Goal: Information Seeking & Learning: Learn about a topic

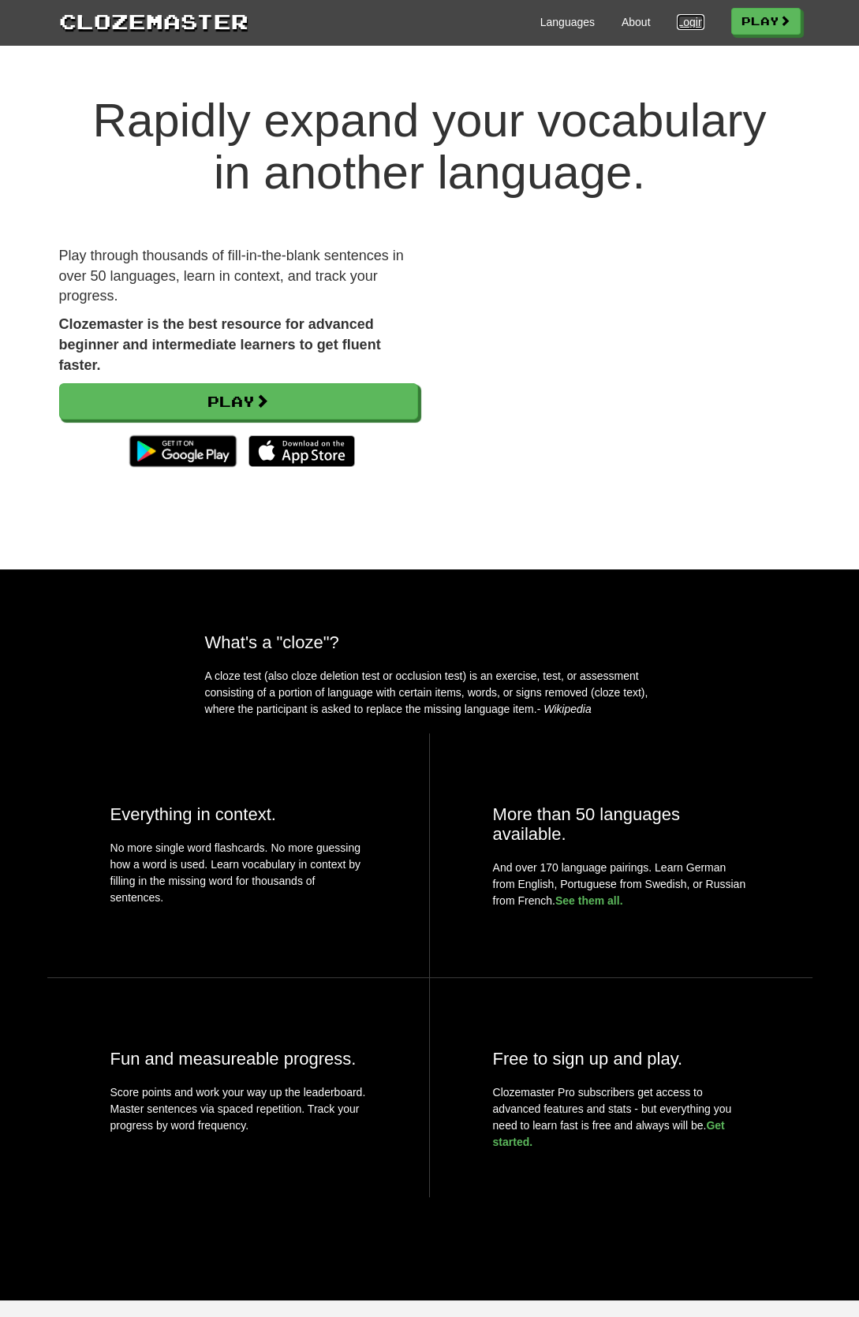
click at [676, 20] on link "Login" at bounding box center [689, 22] width 27 height 16
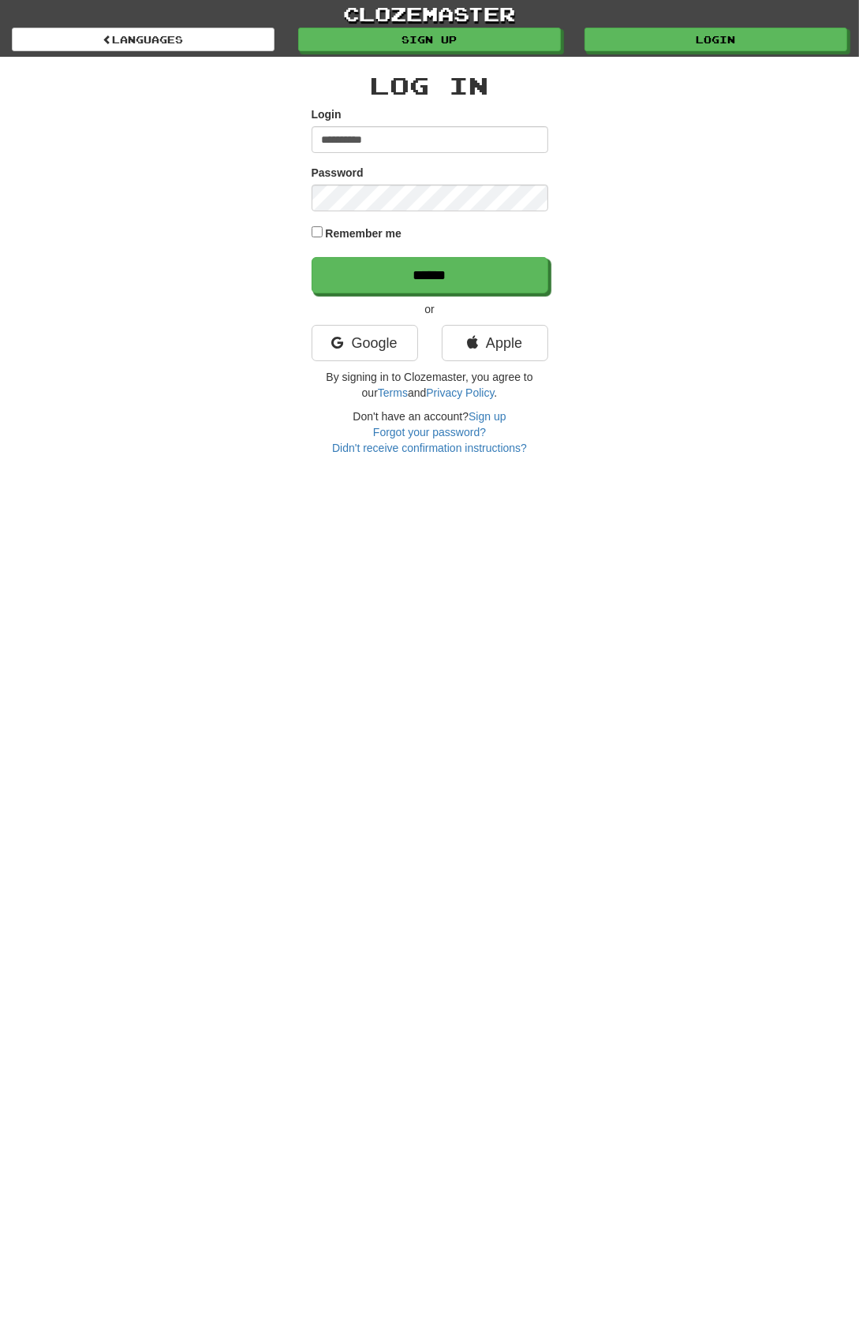
type input "**********"
click at [388, 237] on label "Remember me" at bounding box center [363, 233] width 76 height 16
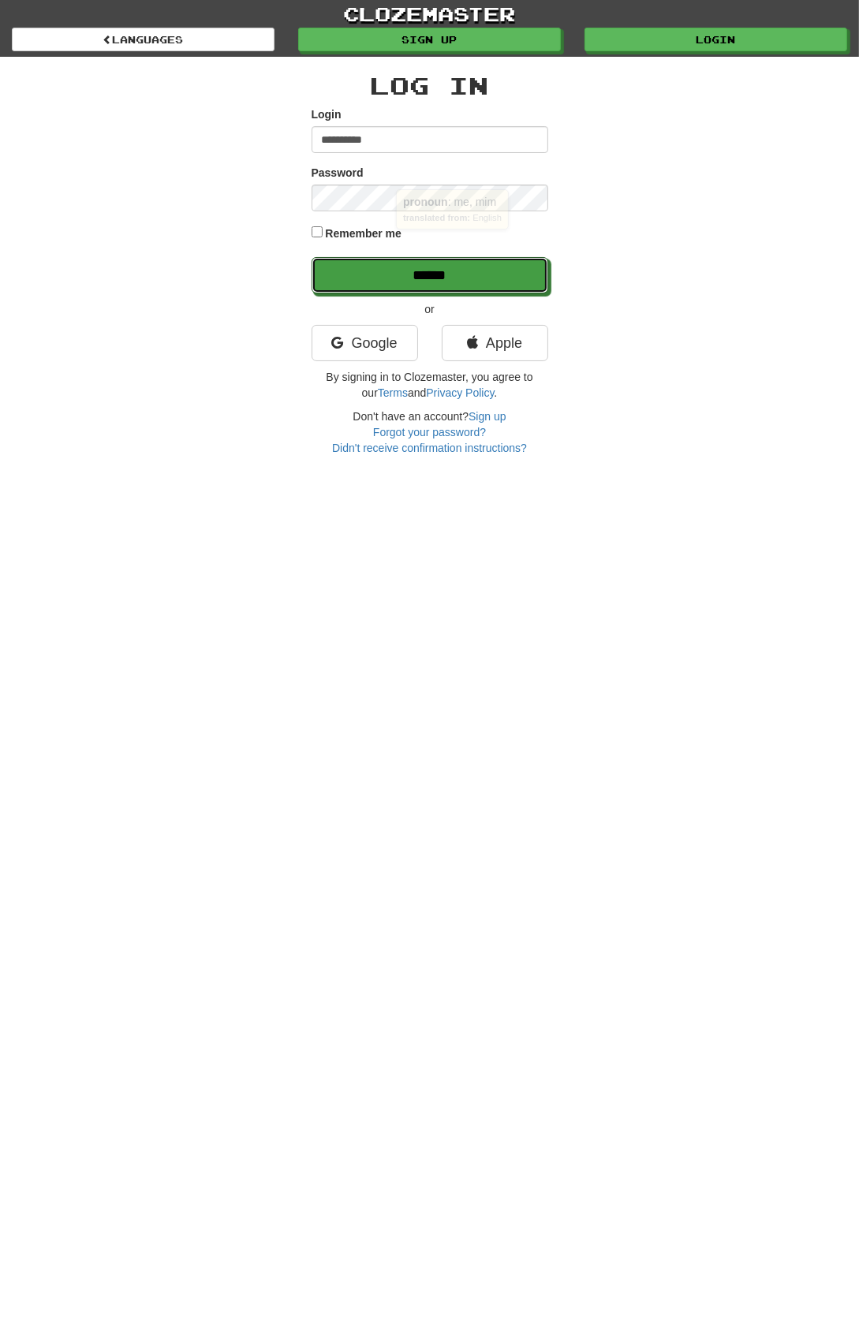
click at [506, 293] on input "******" at bounding box center [429, 275] width 237 height 36
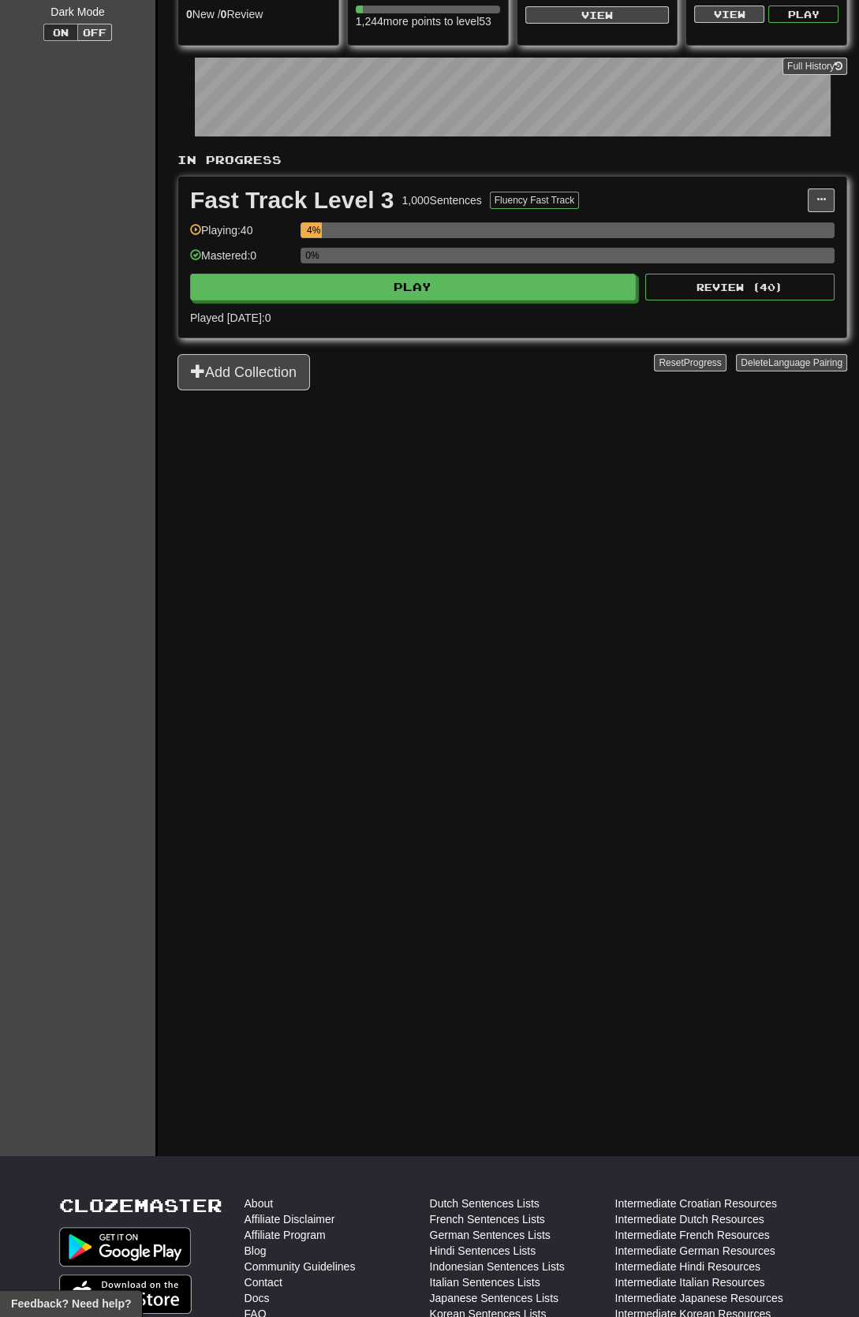
scroll to position [201, 0]
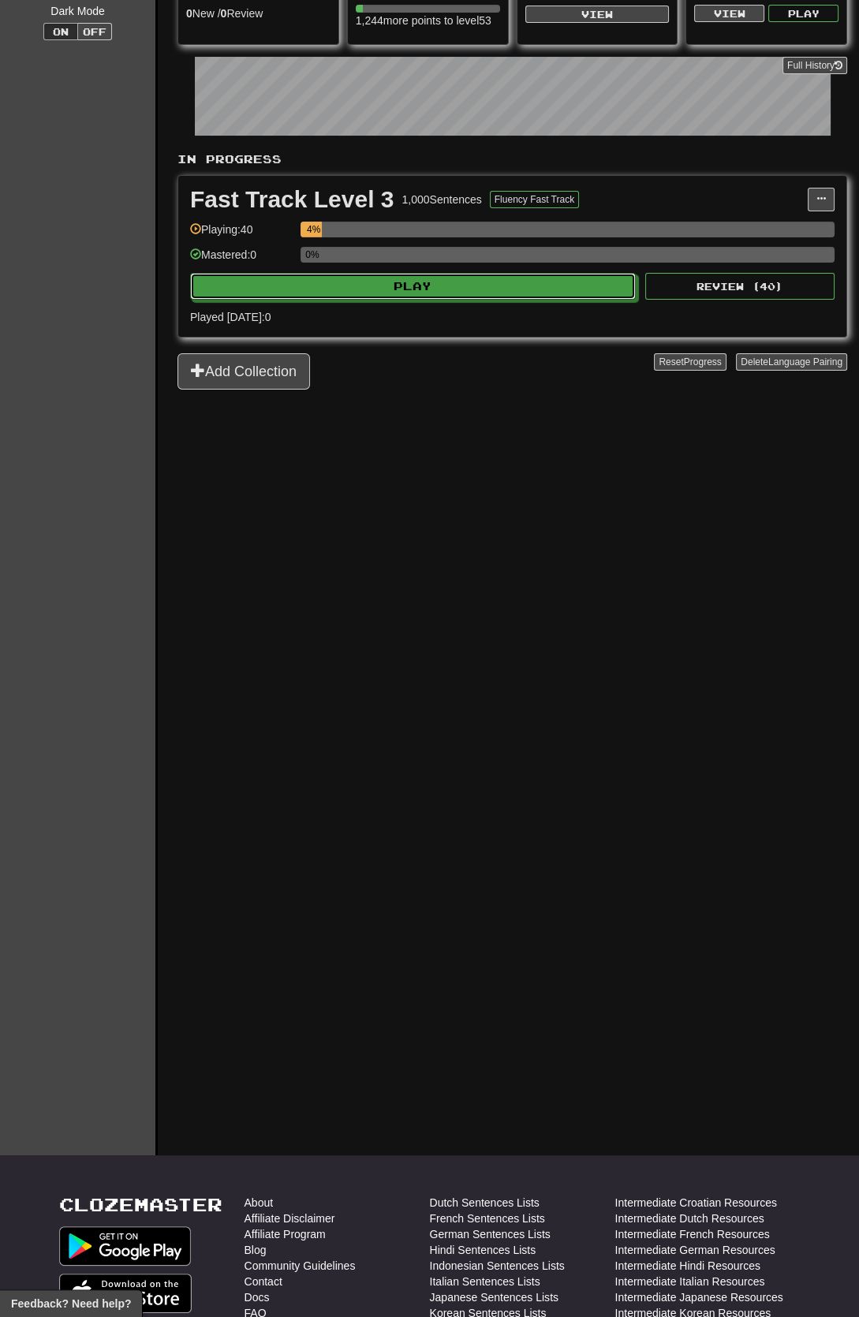
click at [542, 283] on button "Play" at bounding box center [412, 286] width 445 height 27
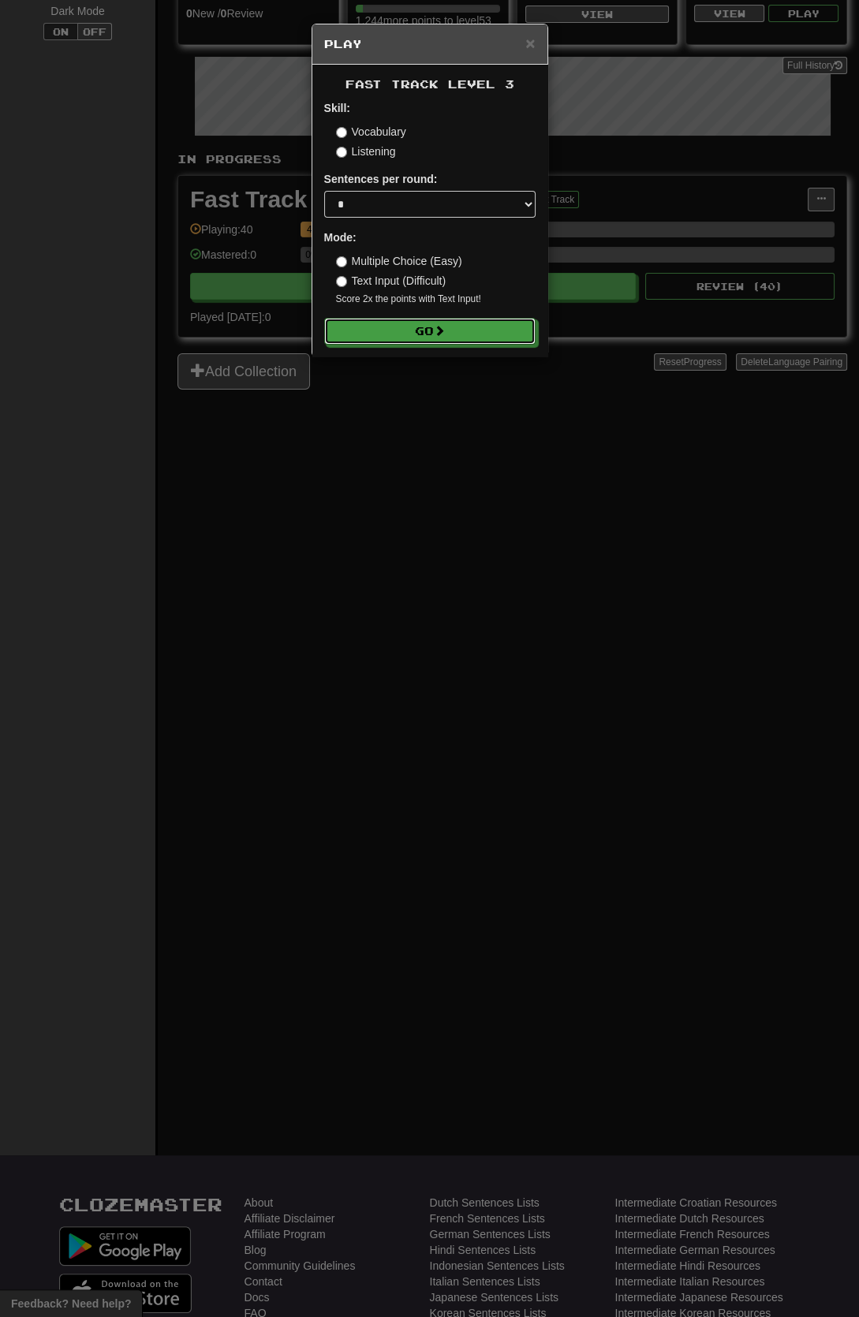
click at [490, 336] on button "Go" at bounding box center [429, 331] width 211 height 27
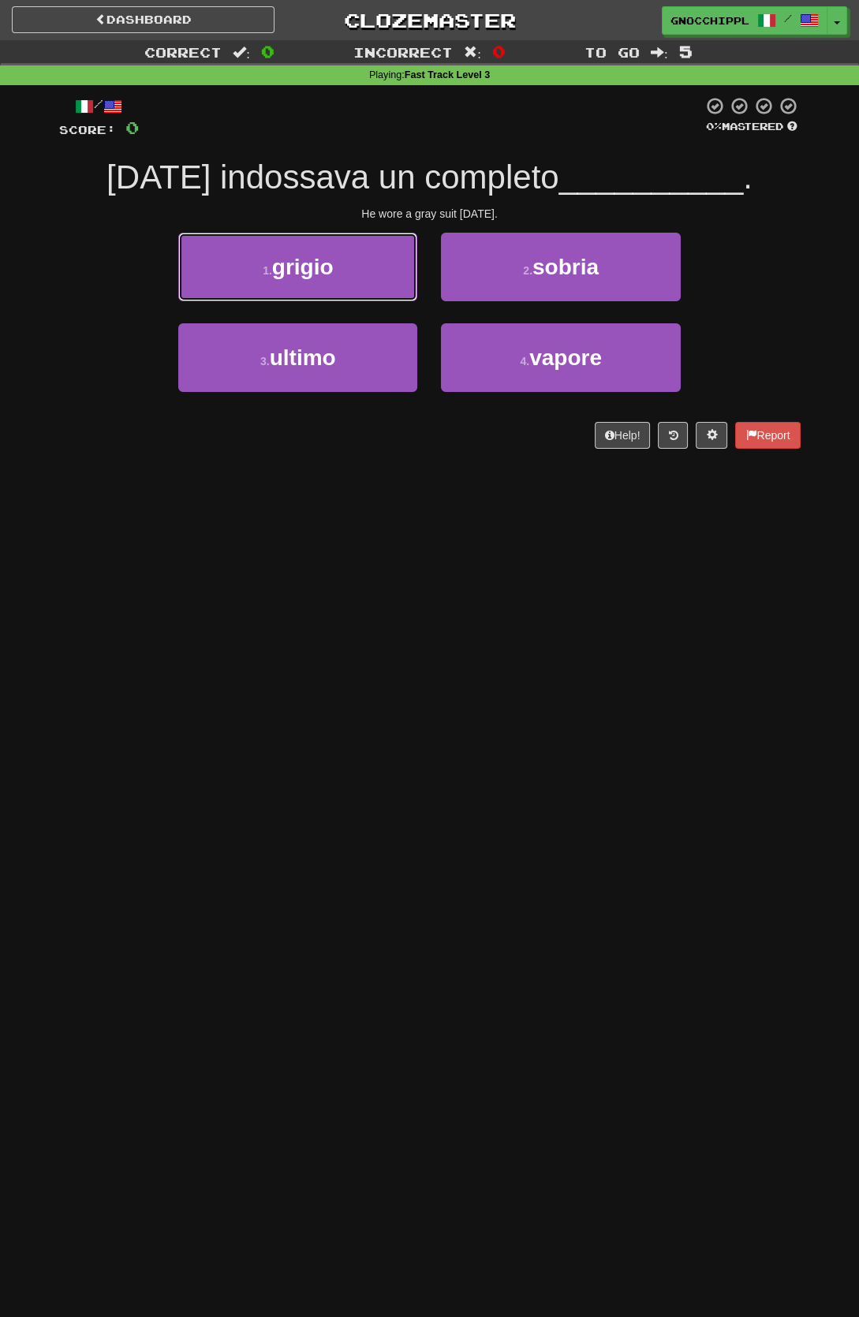
click at [320, 263] on span "grigio" at bounding box center [302, 267] width 61 height 24
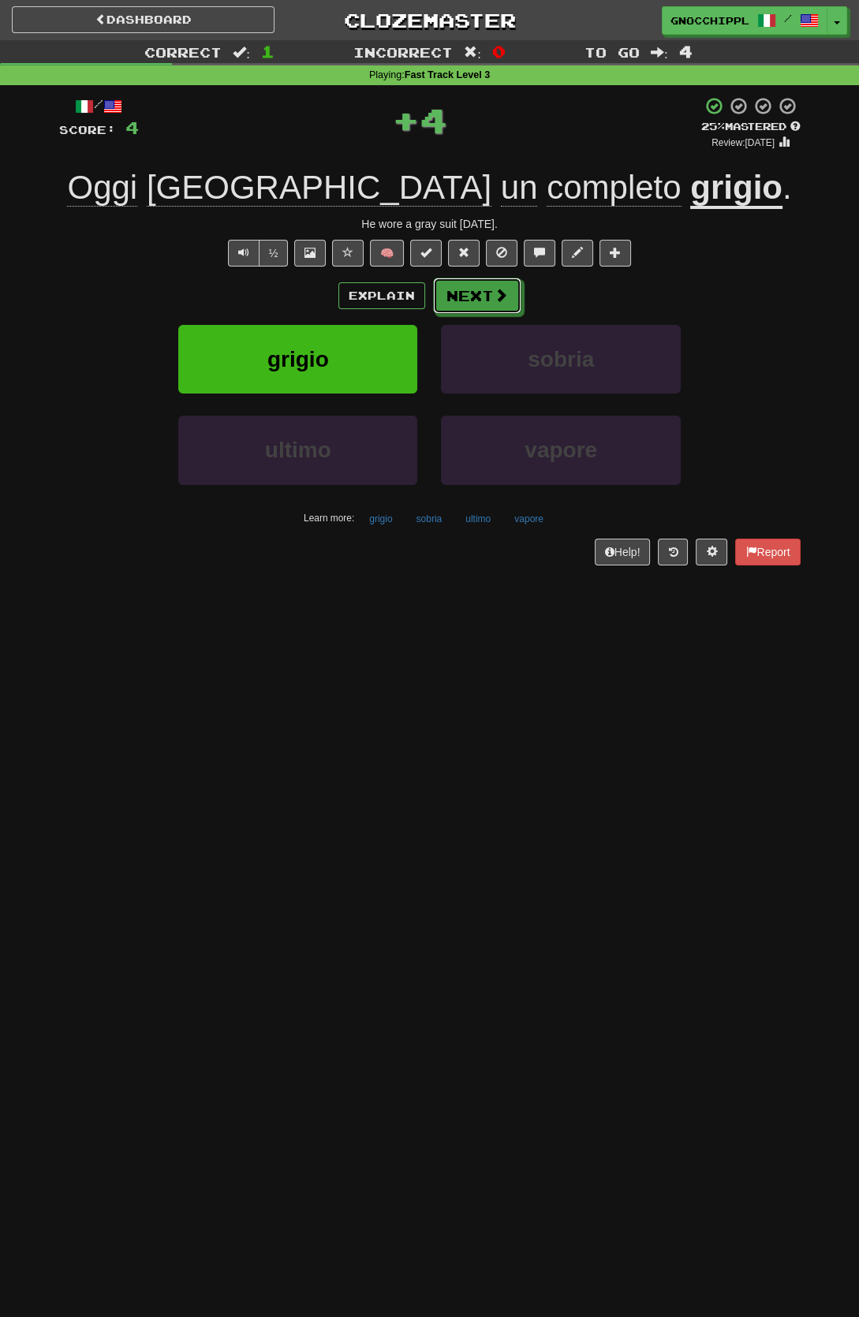
click at [498, 296] on span at bounding box center [501, 295] width 14 height 14
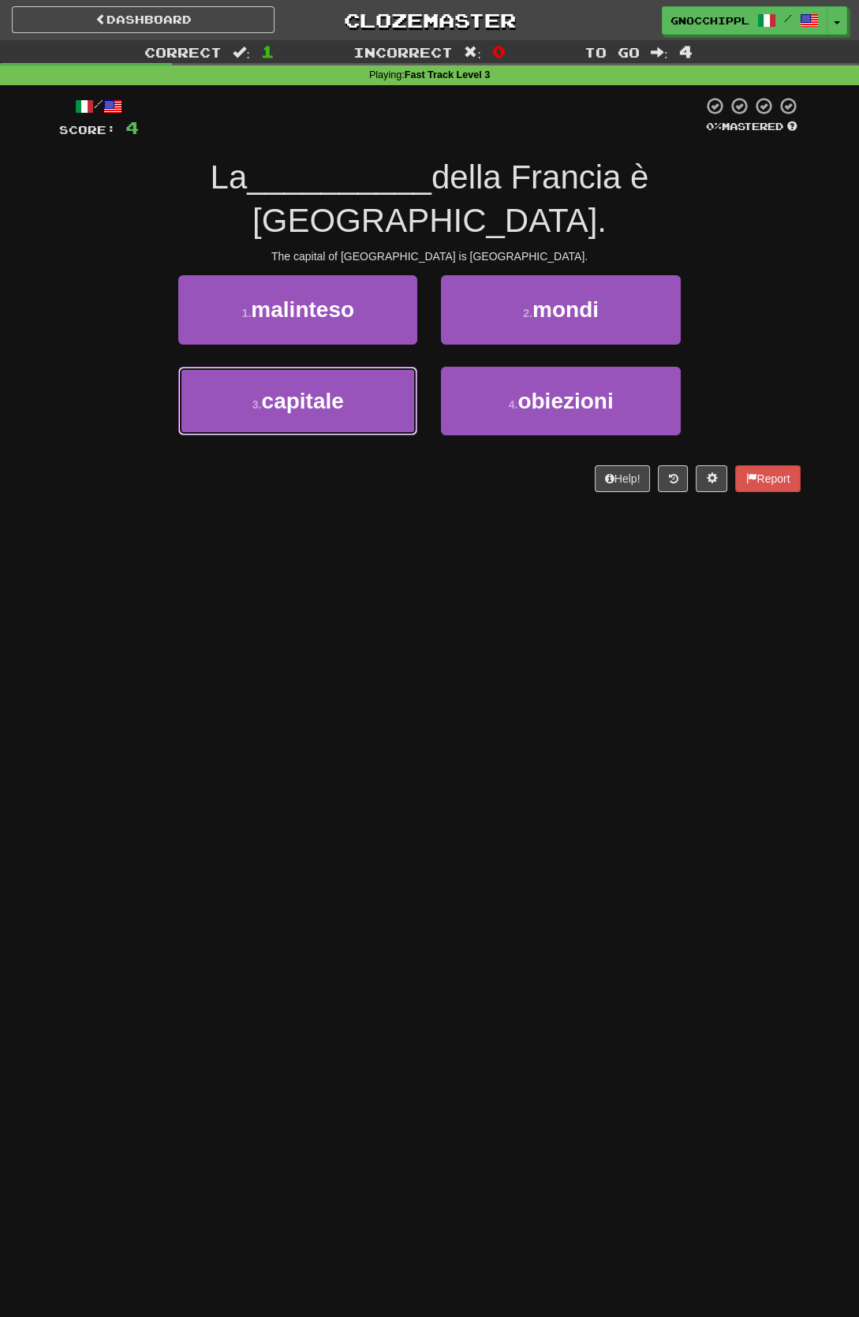
click at [367, 367] on button "3 . capitale" at bounding box center [297, 401] width 239 height 69
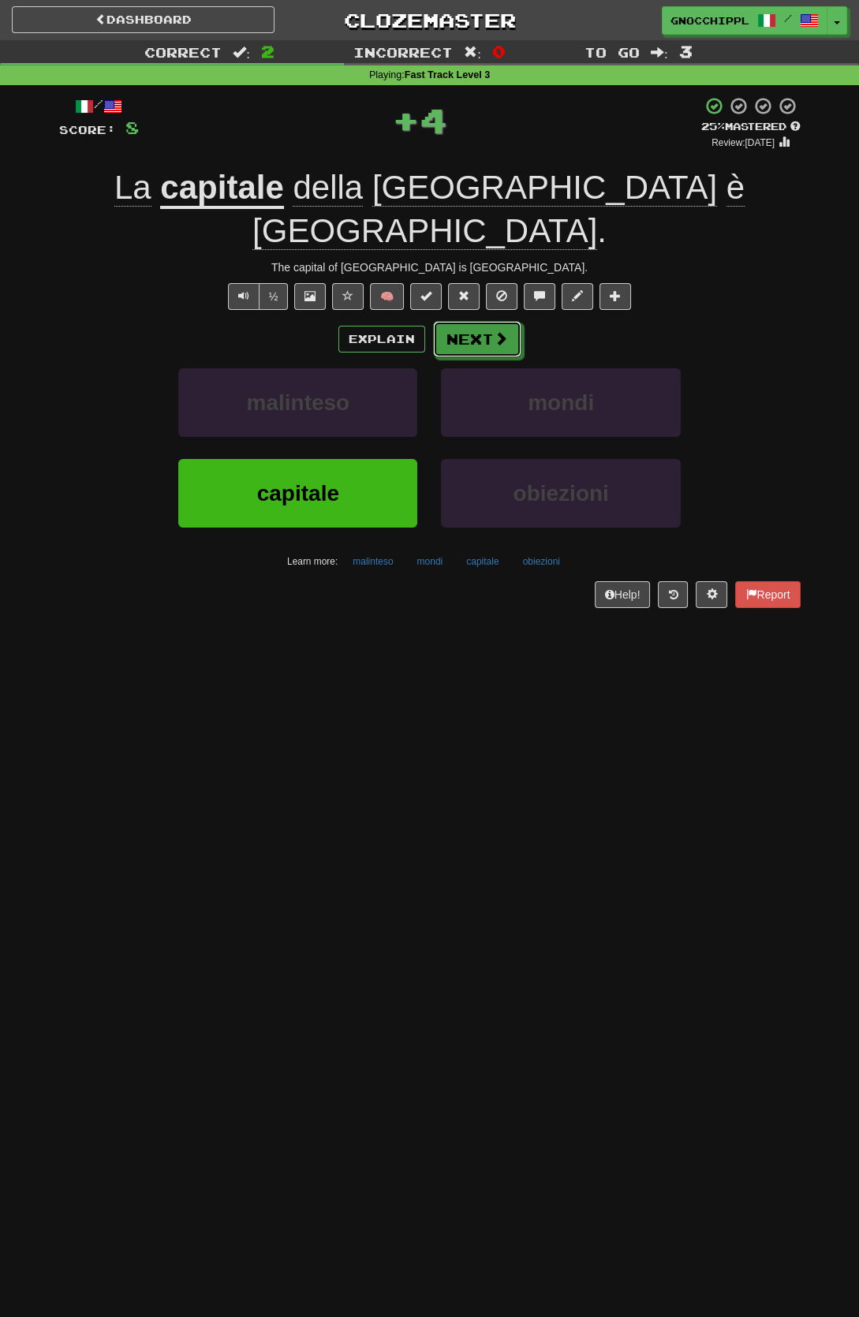
click at [508, 331] on span at bounding box center [501, 338] width 14 height 14
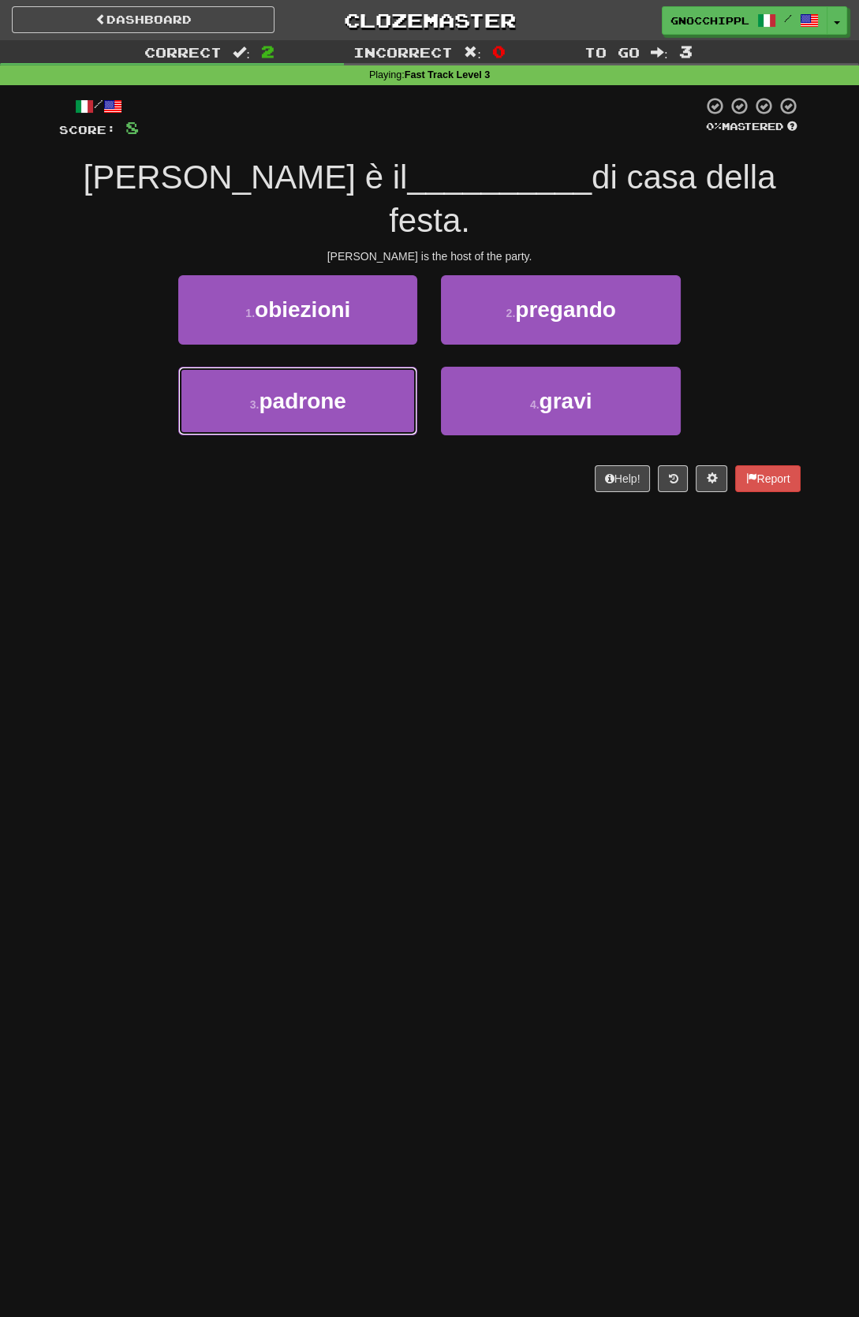
click at [377, 373] on button "3 . padrone" at bounding box center [297, 401] width 239 height 69
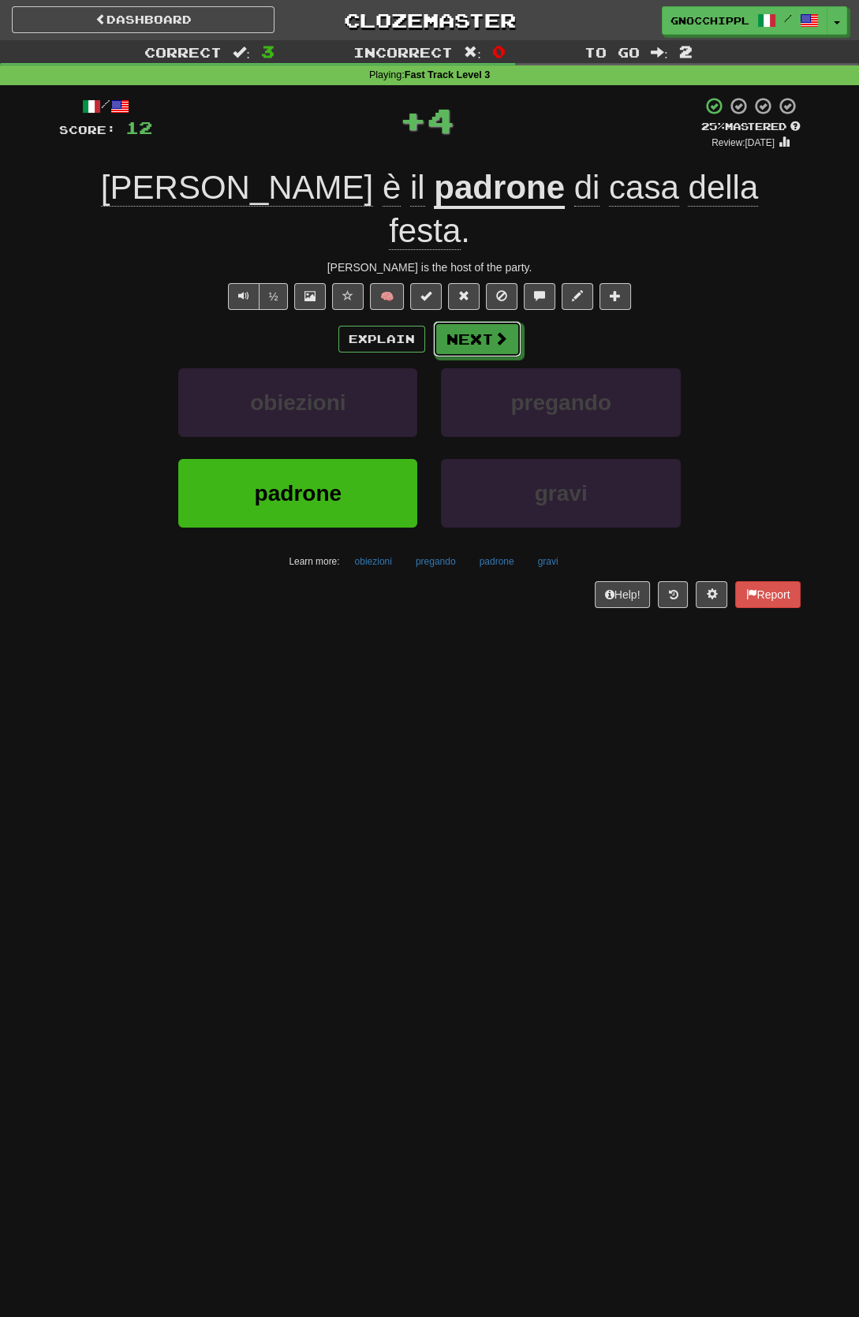
click at [490, 321] on button "Next" at bounding box center [477, 339] width 88 height 36
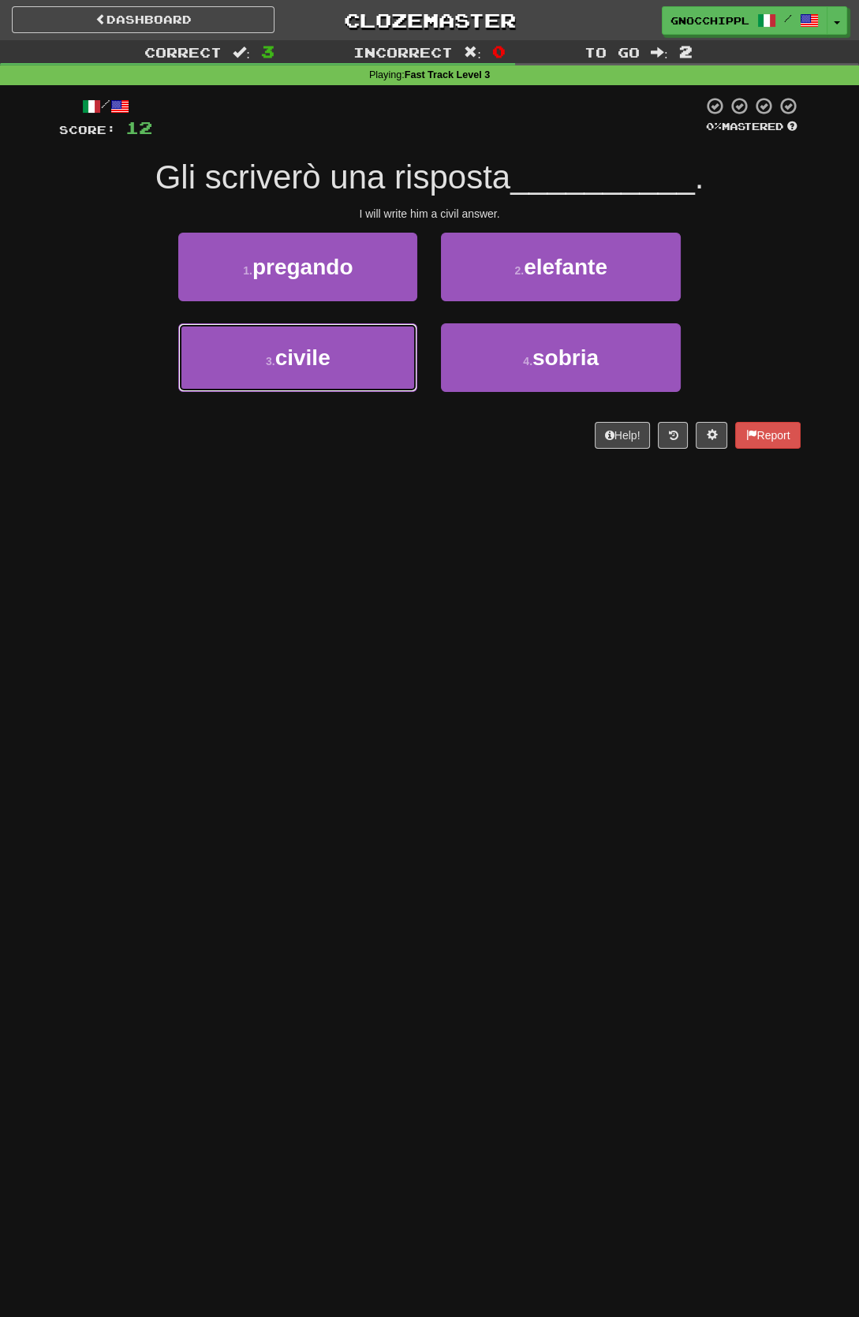
click at [330, 370] on span "civile" at bounding box center [302, 357] width 55 height 24
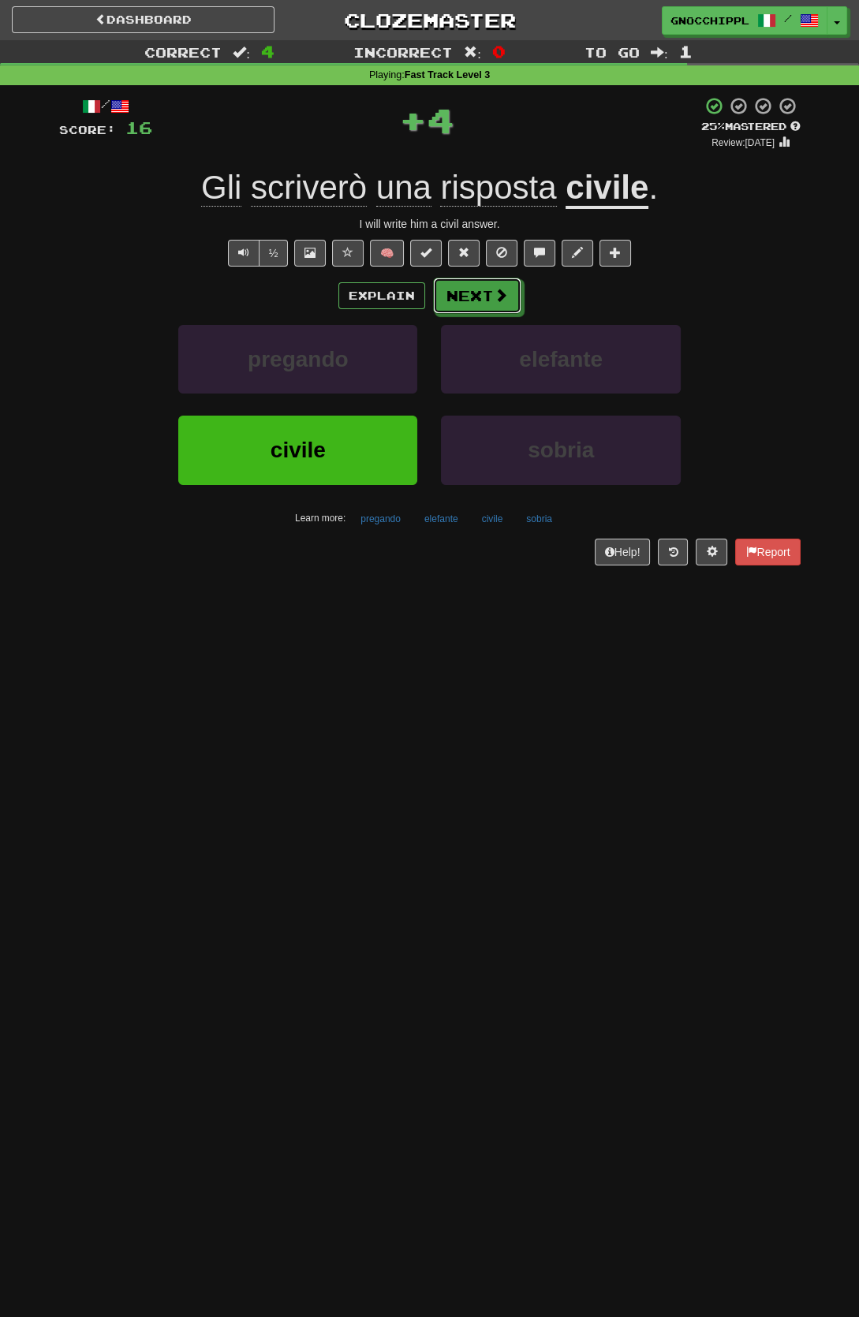
click at [494, 302] on span at bounding box center [501, 295] width 14 height 14
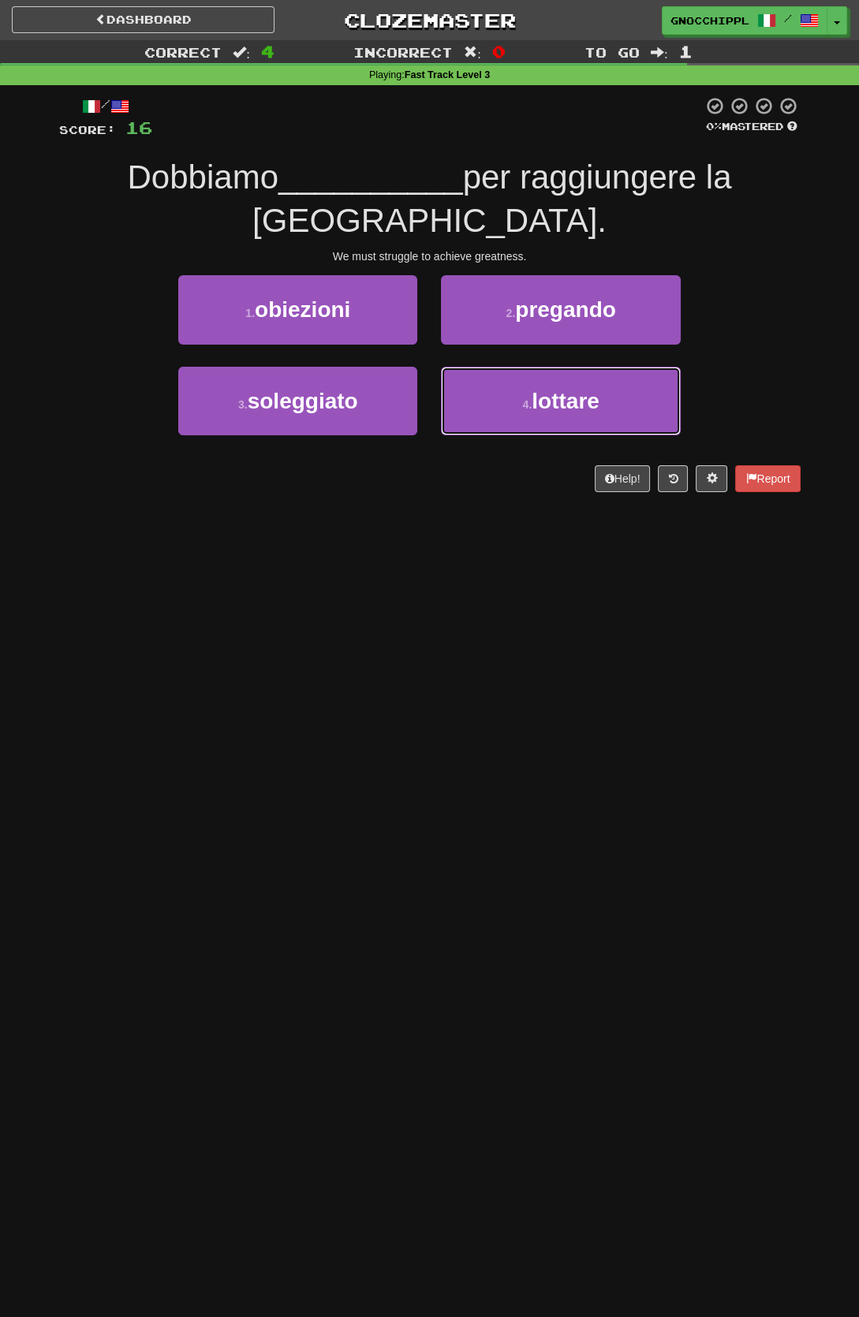
click at [532, 410] on small "4 ." at bounding box center [527, 404] width 9 height 13
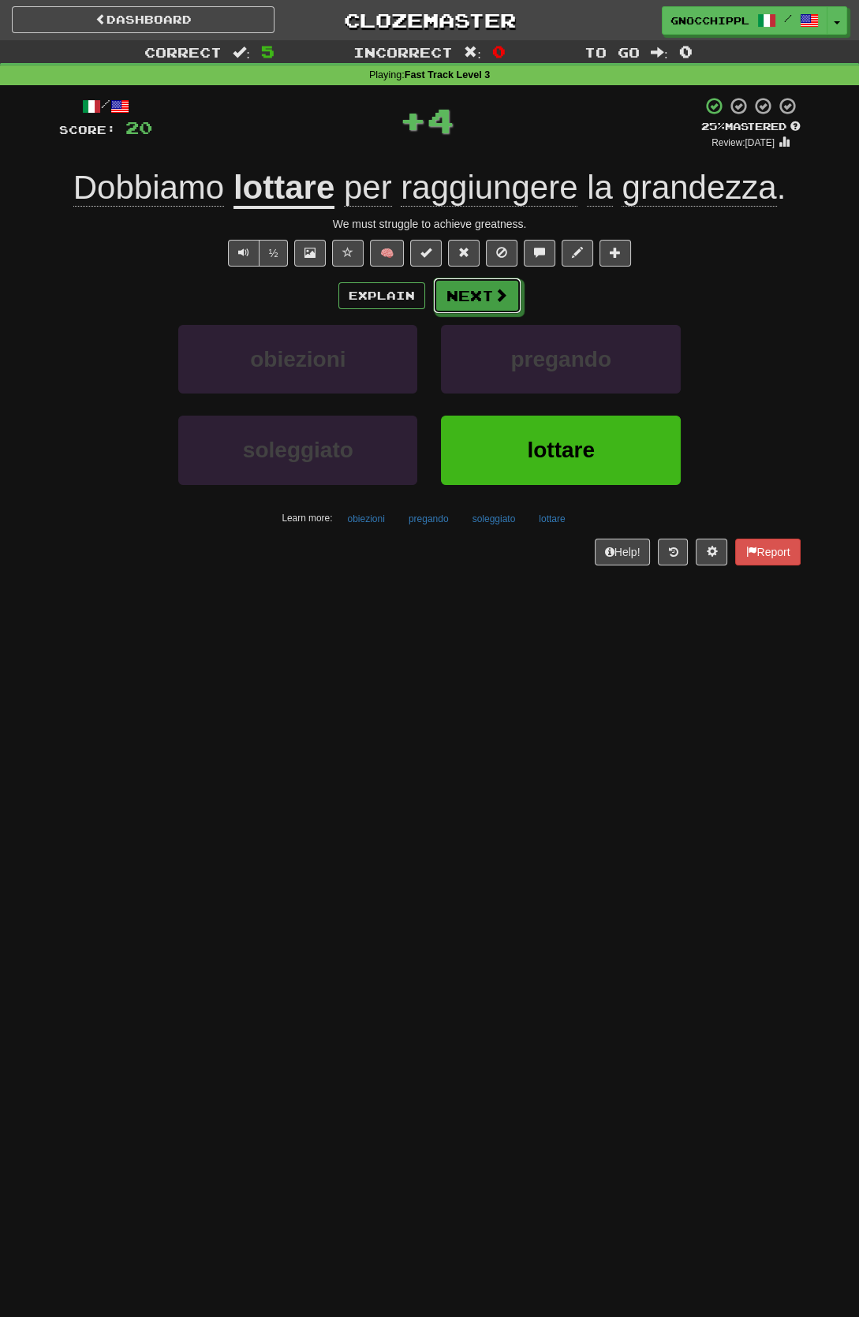
click at [494, 300] on span at bounding box center [501, 295] width 14 height 14
